Goal: Check status: Check status

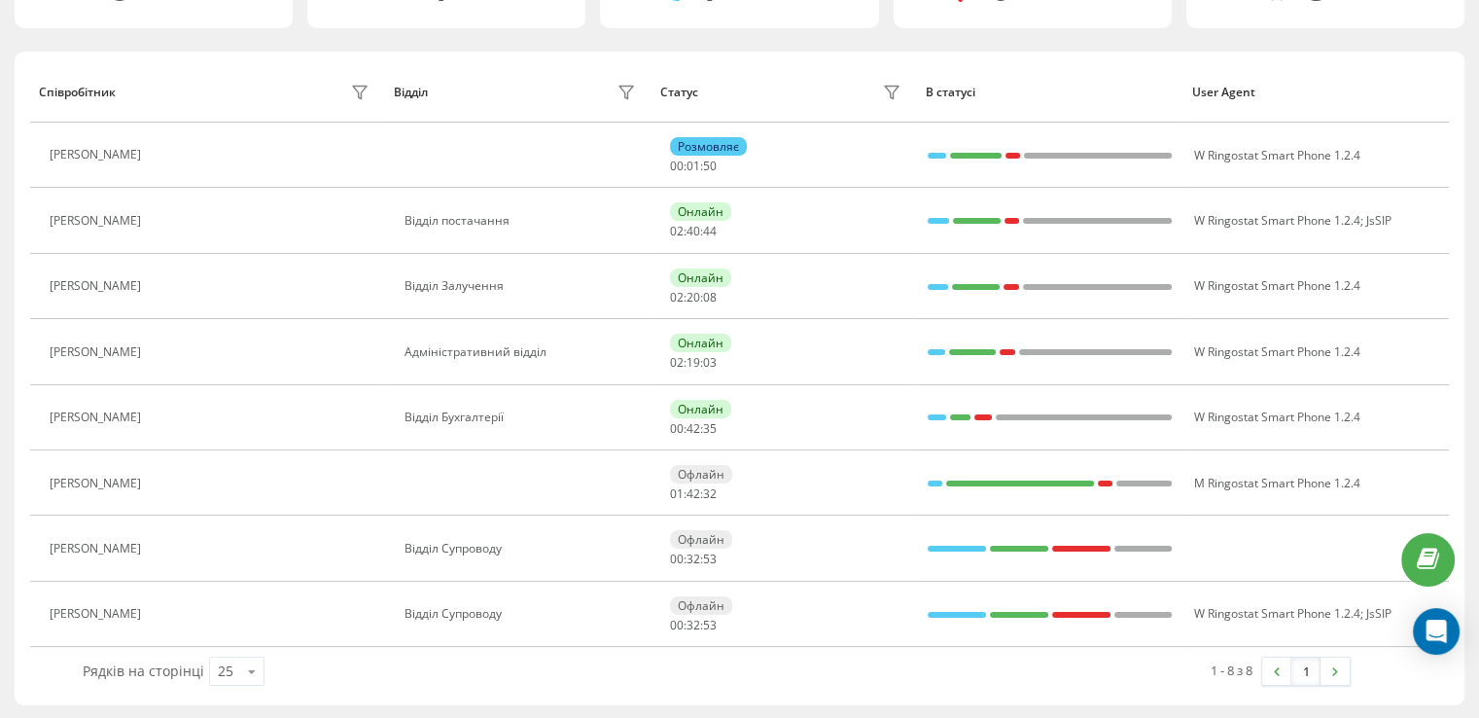
scroll to position [89, 0]
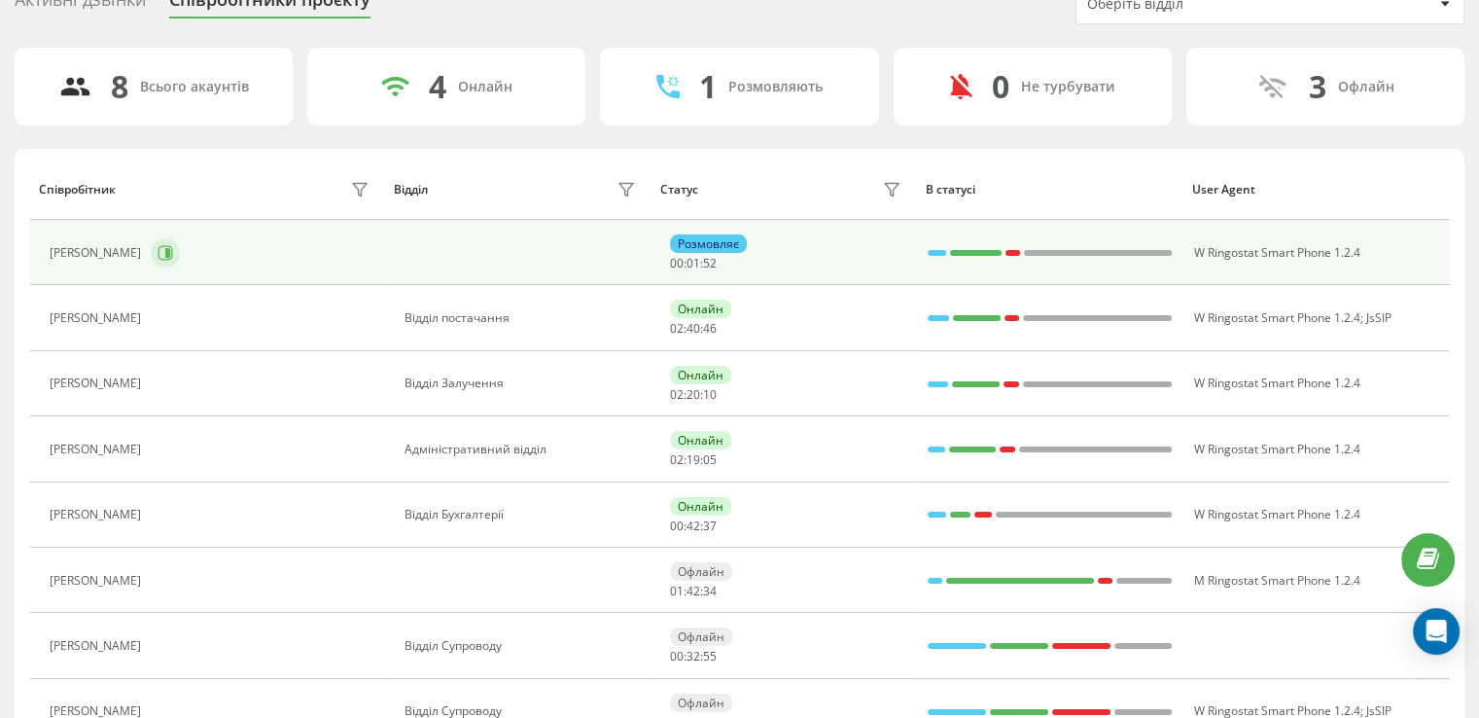
click at [177, 239] on button at bounding box center [165, 252] width 29 height 29
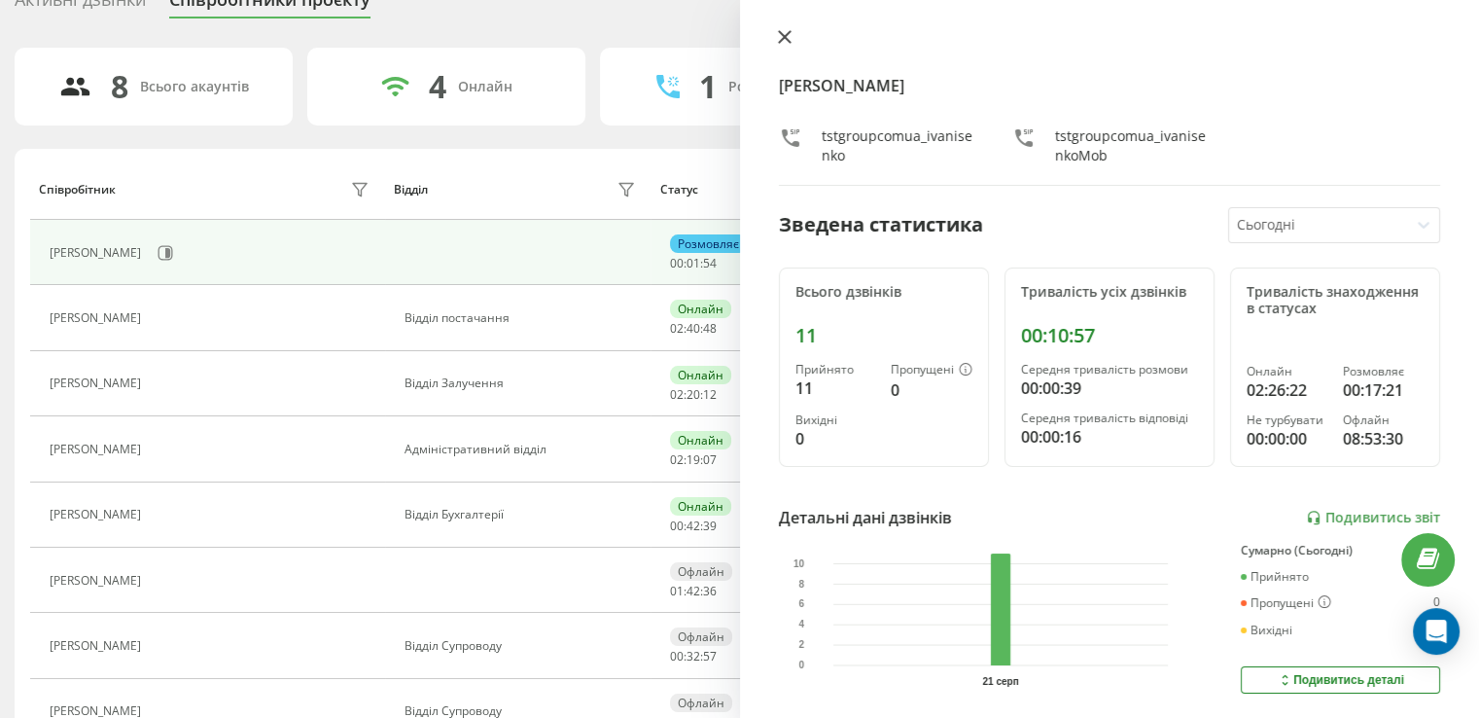
click at [782, 35] on icon at bounding box center [784, 37] width 12 height 12
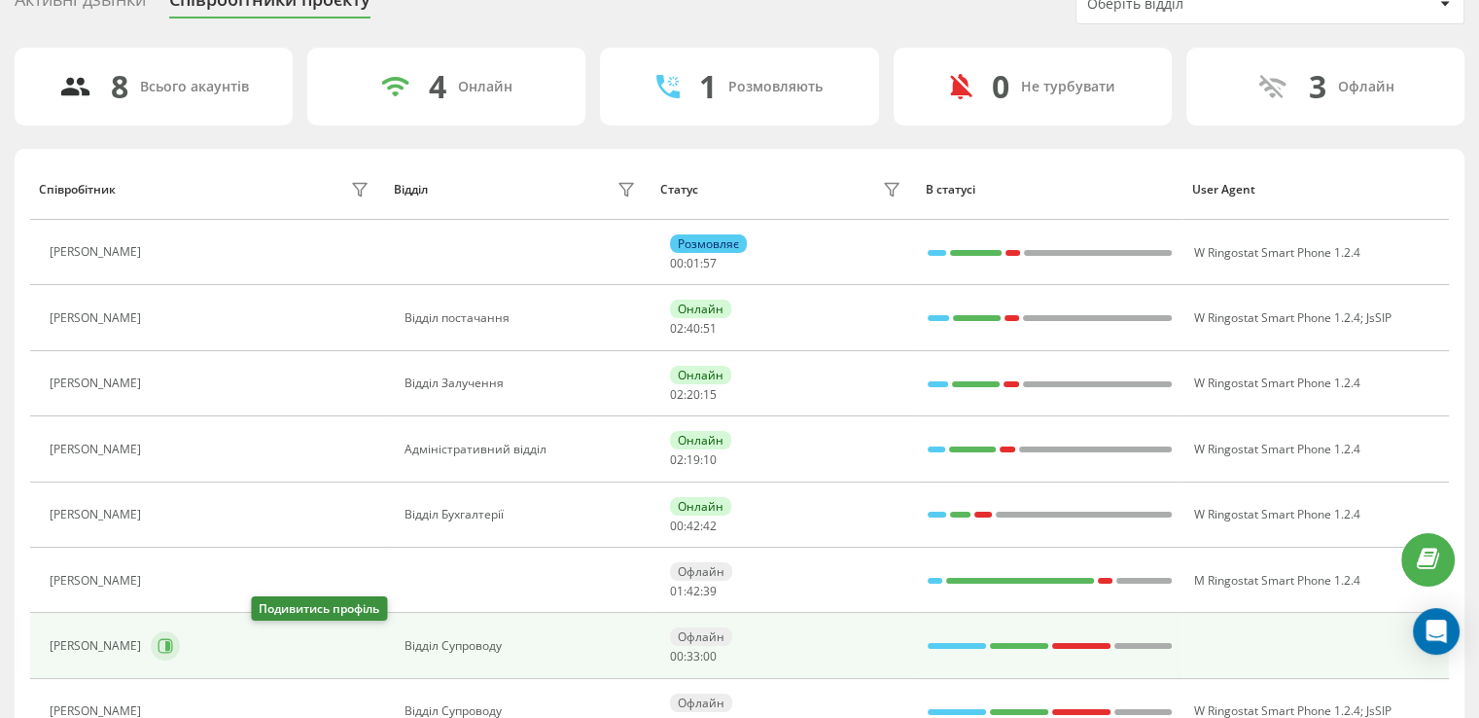
click at [173, 646] on icon at bounding box center [166, 646] width 16 height 16
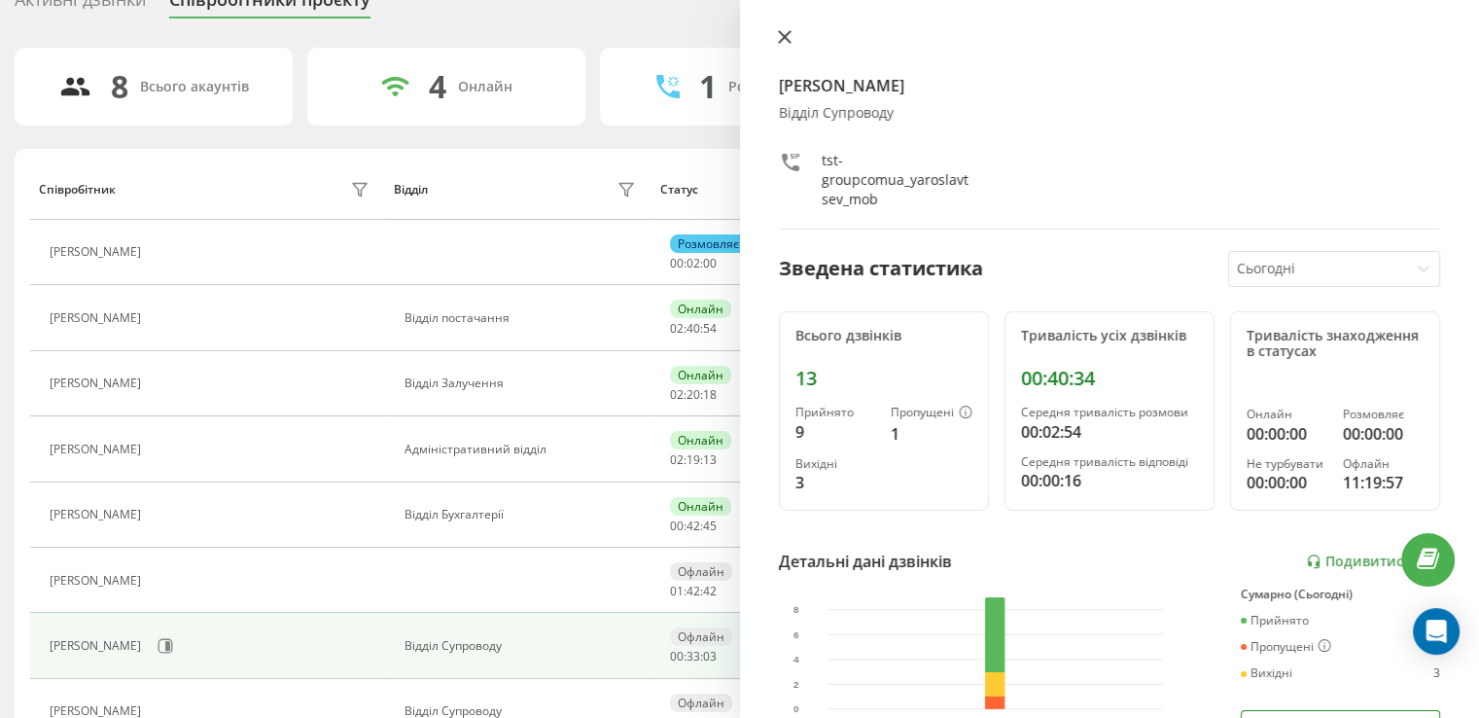
click at [785, 39] on icon at bounding box center [784, 37] width 12 height 12
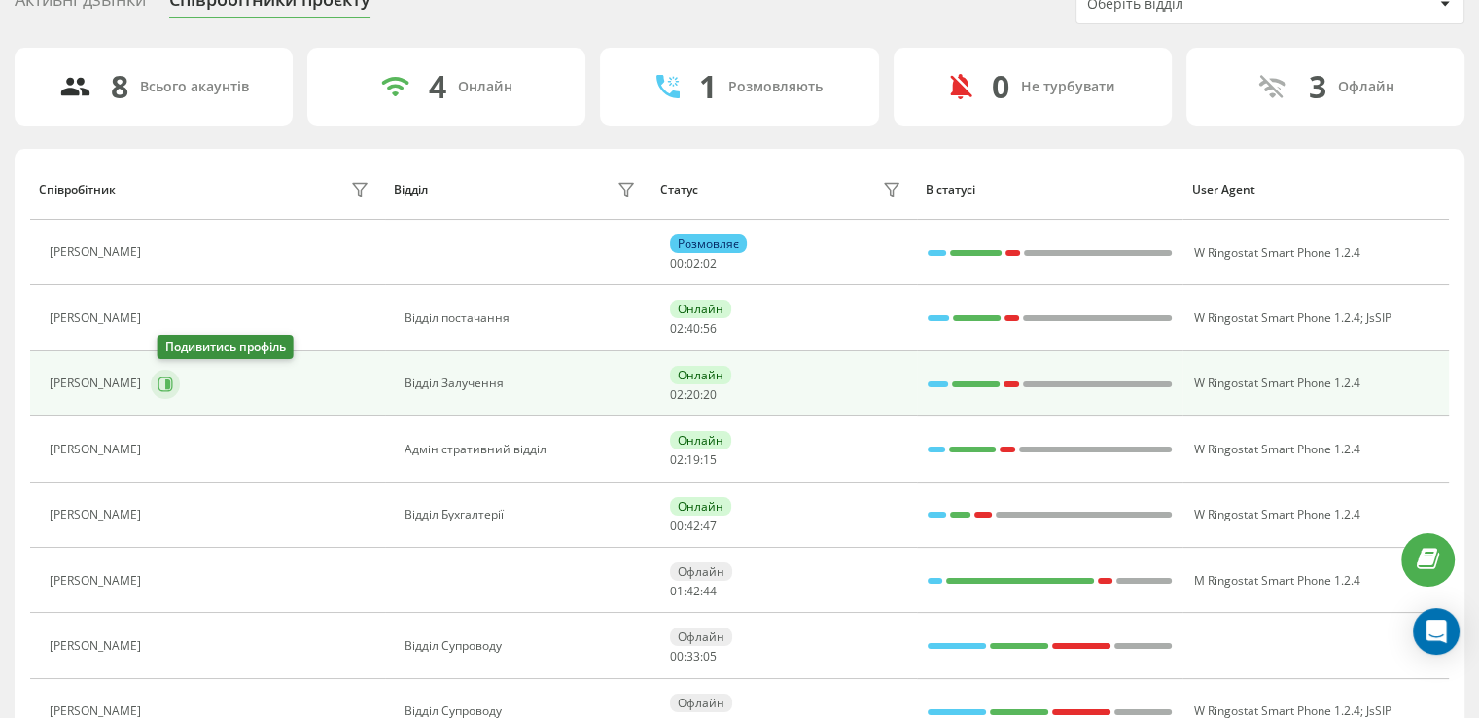
click at [167, 381] on icon at bounding box center [166, 384] width 16 height 16
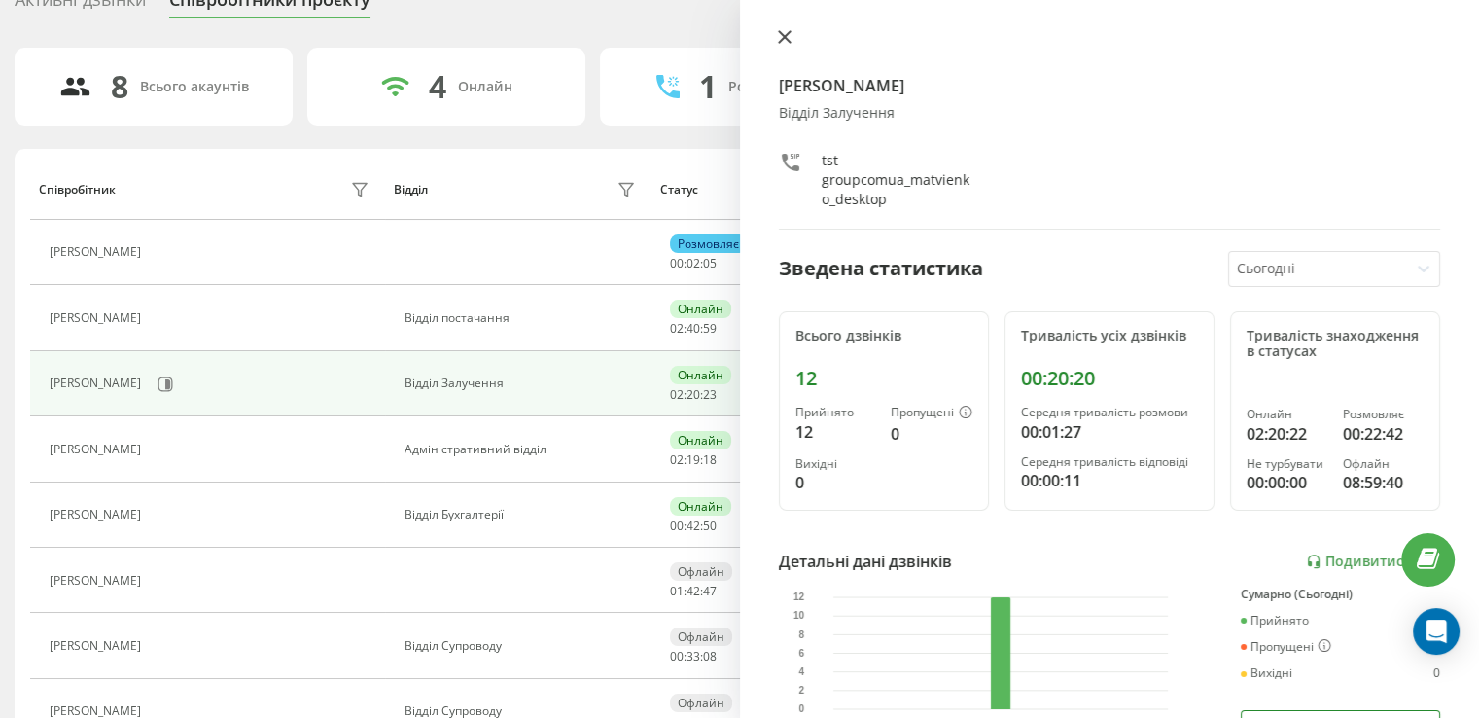
click at [782, 35] on icon at bounding box center [784, 37] width 12 height 12
